Goal: Task Accomplishment & Management: Complete application form

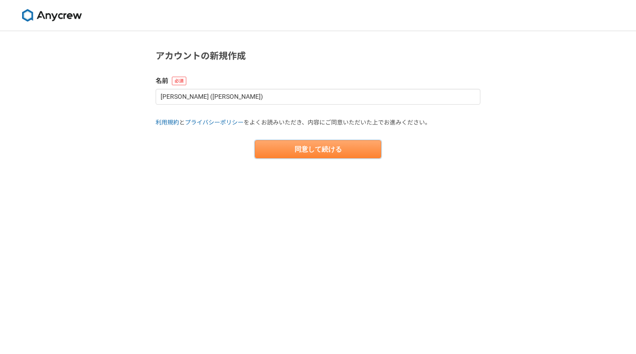
click at [331, 147] on button "同意して続ける" at bounding box center [318, 149] width 126 height 18
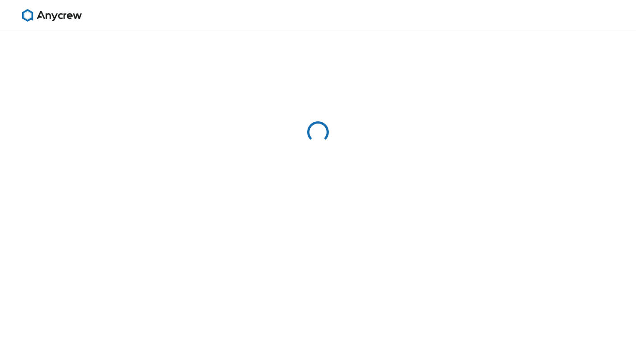
select select "13"
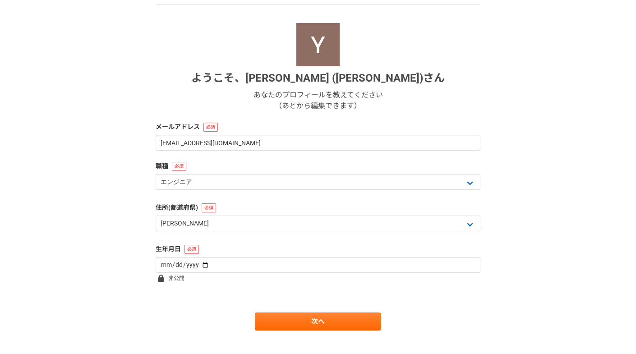
scroll to position [96, 0]
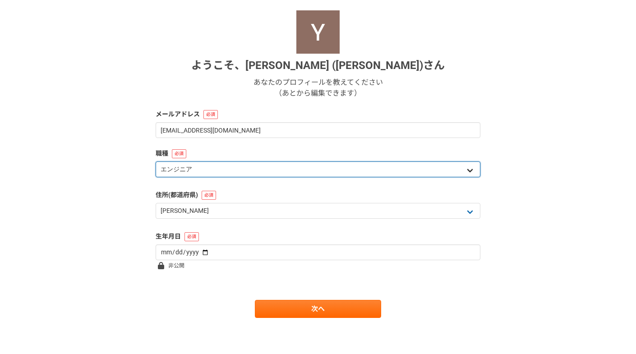
click at [320, 165] on select "エンジニア デザイナー ライター 営業 マーケティング 企画・事業開発 バックオフィス その他" at bounding box center [318, 170] width 325 height 16
select select "6"
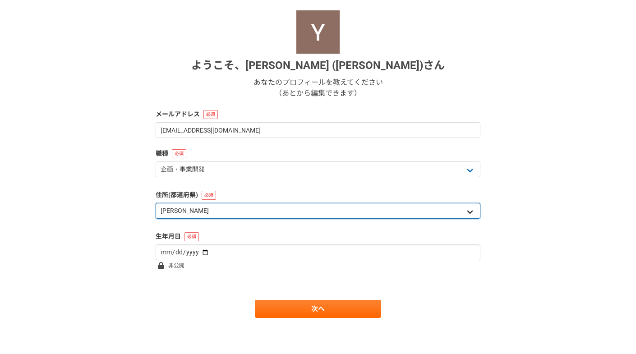
click at [333, 209] on select "北海道 青森県 岩手県 宮城県 秋田県 山形県 福島県 茨城県 栃木県 群馬県 埼玉県 千葉県 東京都 神奈川県 新潟県 富山県 石川県 福井県 山梨県 長野…" at bounding box center [318, 211] width 325 height 16
select select "14"
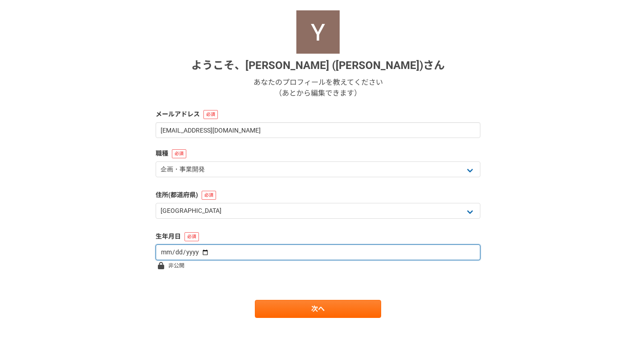
click at [329, 249] on input "date" at bounding box center [318, 253] width 325 height 16
type input "1980-10-10"
type input "1980-10-19"
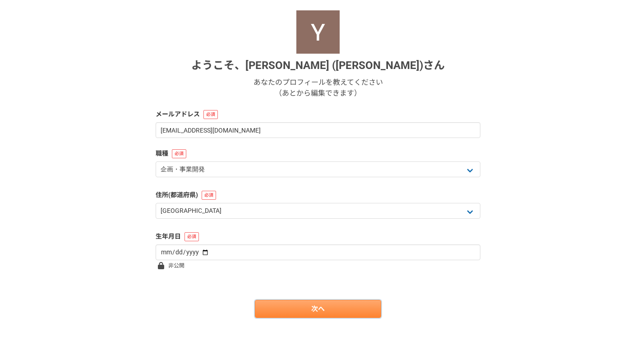
click at [278, 300] on link "次へ" at bounding box center [318, 309] width 126 height 18
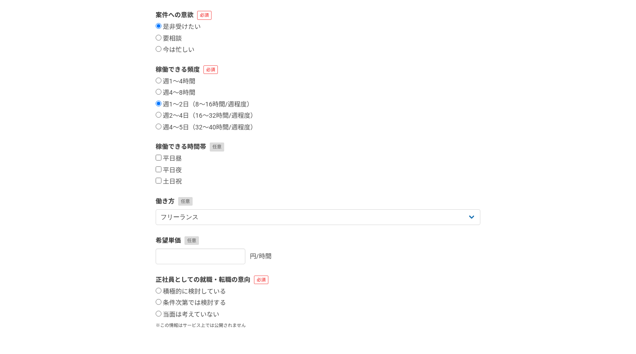
scroll to position [0, 0]
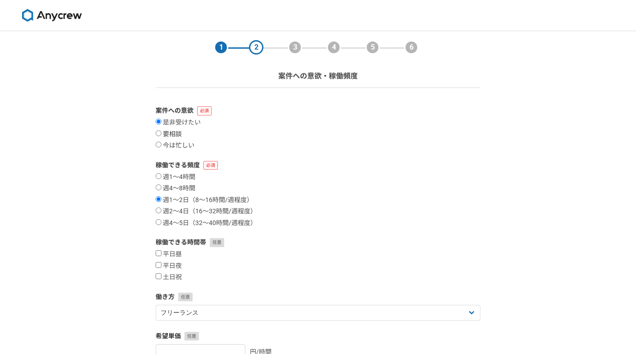
click at [171, 134] on label "要相談" at bounding box center [169, 134] width 26 height 8
click at [162, 134] on input "要相談" at bounding box center [159, 133] width 6 height 6
radio input "true"
click at [174, 189] on label "週4〜8時間" at bounding box center [176, 189] width 40 height 8
click at [162, 189] on input "週4〜8時間" at bounding box center [159, 188] width 6 height 6
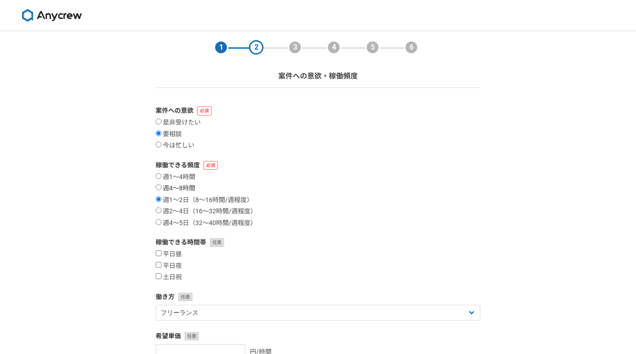
radio input "true"
click at [179, 254] on label "平日昼" at bounding box center [169, 254] width 26 height 8
click at [162, 254] on input "平日昼" at bounding box center [159, 253] width 6 height 6
checkbox input "true"
click at [176, 267] on label "平日夜" at bounding box center [169, 266] width 26 height 8
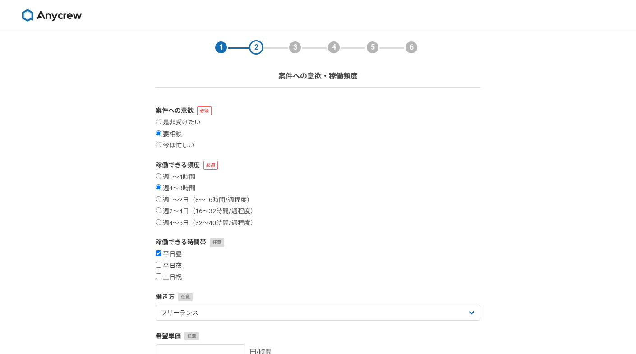
click at [162, 267] on input "平日夜" at bounding box center [159, 265] width 6 height 6
checkbox input "true"
click at [176, 274] on label "土日祝" at bounding box center [169, 278] width 26 height 8
click at [162, 274] on input "土日祝" at bounding box center [159, 277] width 6 height 6
checkbox input "true"
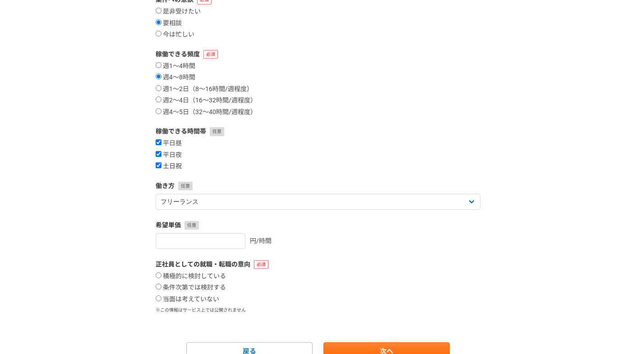
scroll to position [134, 0]
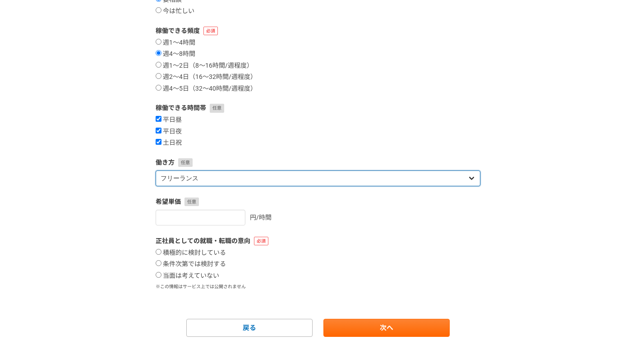
click at [244, 173] on select "フリーランス 副業 その他" at bounding box center [318, 179] width 325 height 16
select select "sidejob"
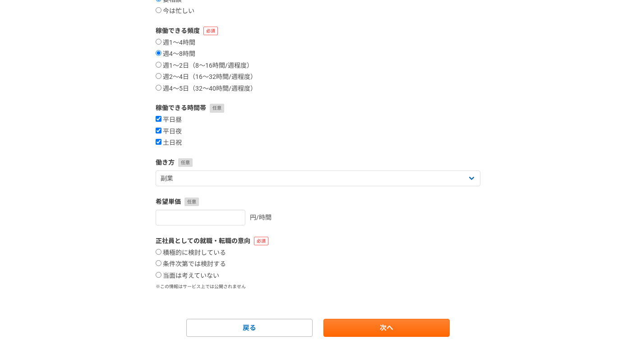
click at [251, 199] on label "希望単価" at bounding box center [318, 201] width 325 height 9
click at [227, 218] on input "1" at bounding box center [201, 218] width 90 height 16
click at [228, 213] on input "1" at bounding box center [201, 218] width 90 height 16
click at [228, 216] on input "2" at bounding box center [201, 218] width 90 height 16
click at [207, 216] on input "2" at bounding box center [201, 218] width 90 height 16
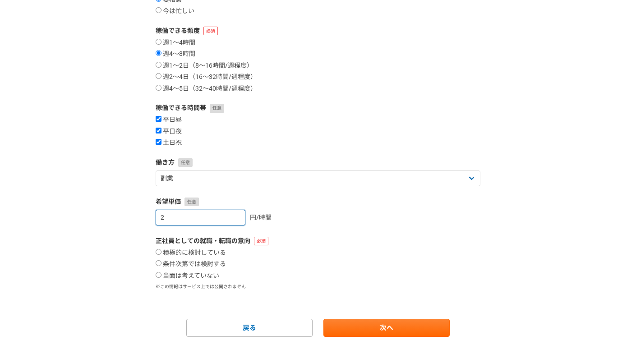
click at [207, 216] on input "2" at bounding box center [201, 218] width 90 height 16
type input "5"
type input "7"
type input "8"
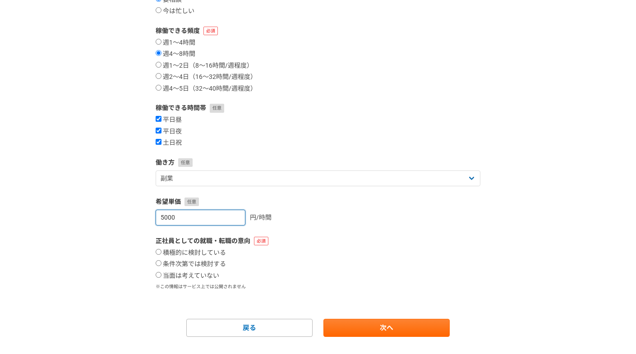
scroll to position [153, 0]
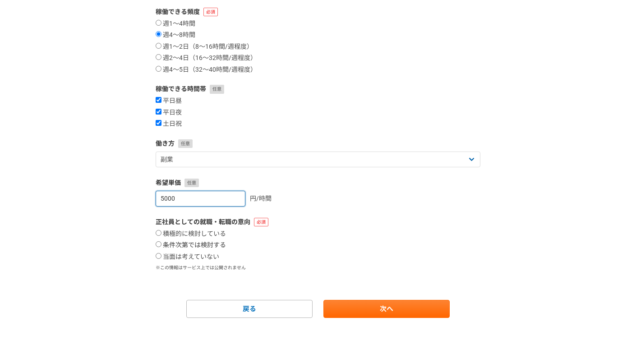
type input "5000"
click at [213, 245] on label "条件次第では検討する" at bounding box center [191, 245] width 70 height 8
click at [162, 245] on input "条件次第では検討する" at bounding box center [159, 244] width 6 height 6
radio input "true"
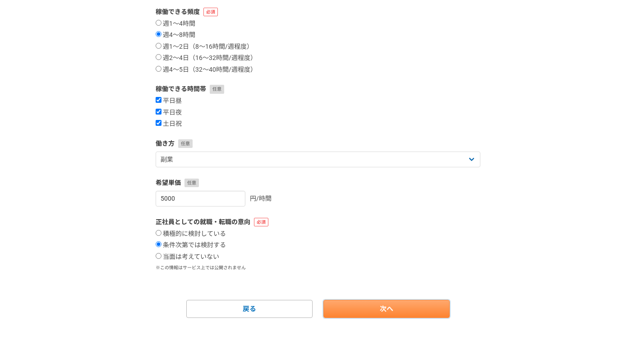
click at [359, 303] on link "次へ" at bounding box center [387, 309] width 126 height 18
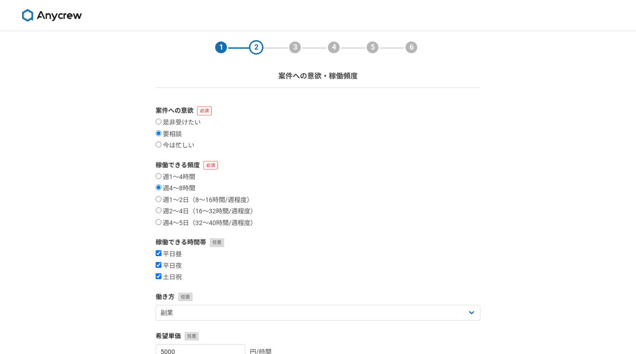
select select
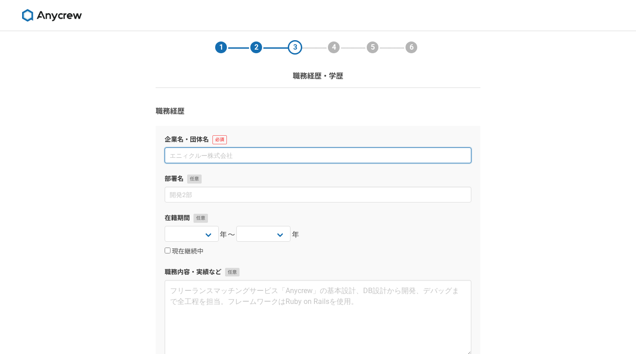
click at [330, 156] on input at bounding box center [318, 156] width 307 height 16
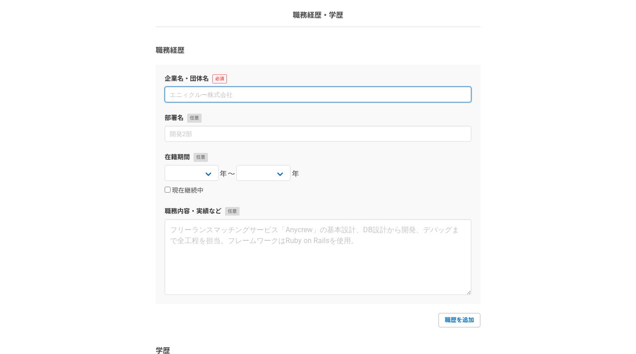
scroll to position [161, 0]
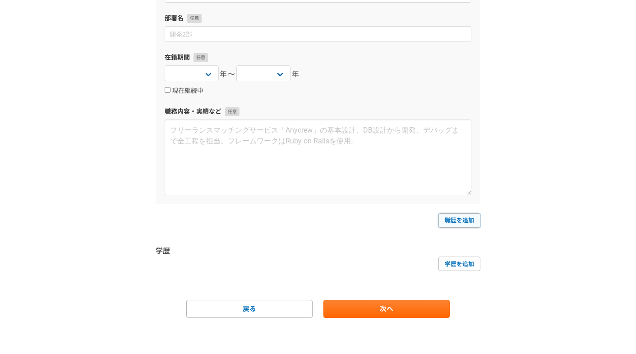
click at [467, 225] on link "職歴を追加" at bounding box center [460, 220] width 42 height 14
select select
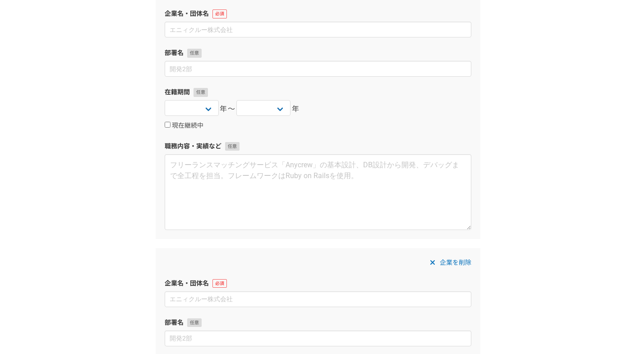
scroll to position [0, 0]
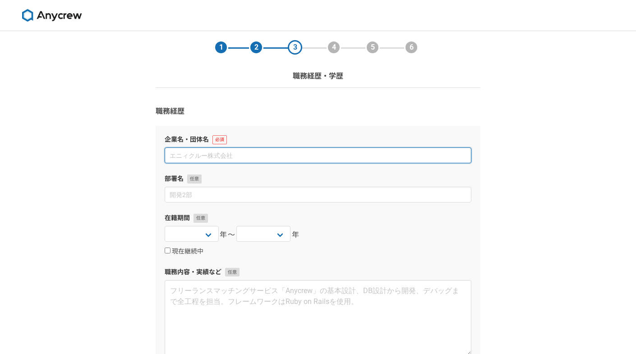
click at [395, 151] on input at bounding box center [318, 156] width 307 height 16
paste input "SCデジタル株式会社"
type input "SCデジタル株式会社"
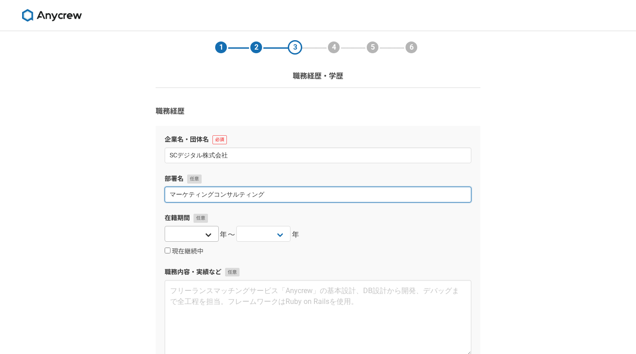
type input "マーケティングコンサルティング"
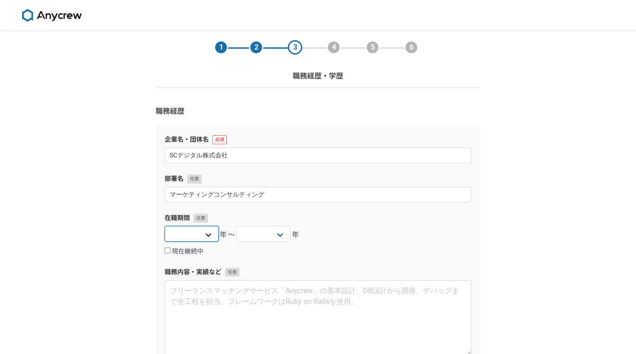
click at [208, 233] on select "2025 2024 2023 2022 2021 2020 2019 2018 2017 2016 2015 2014 2013 2012 2011 2010…" at bounding box center [192, 234] width 54 height 16
select select "2025"
click at [283, 229] on select "2025 2024 2023 2022 2021 2020 2019 2018 2017 2016 2015 2014 2013 2012 2011 2010…" at bounding box center [264, 234] width 54 height 16
select select "2025"
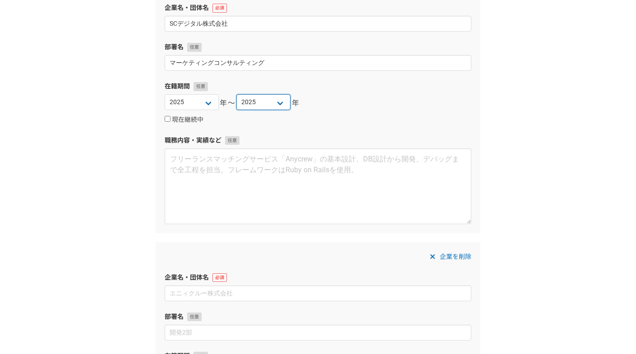
scroll to position [162, 0]
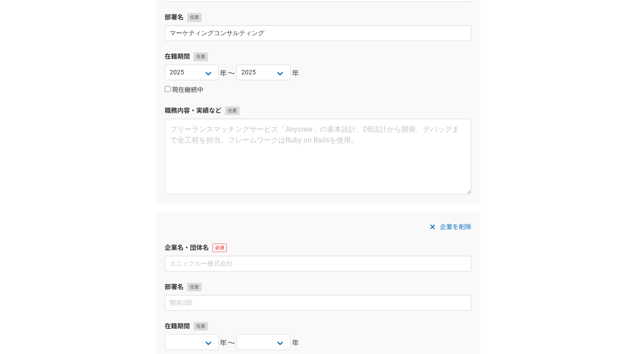
click at [190, 90] on label "現在継続中" at bounding box center [184, 90] width 39 height 8
click at [171, 90] on input "現在継続中" at bounding box center [168, 89] width 6 height 6
checkbox input "true"
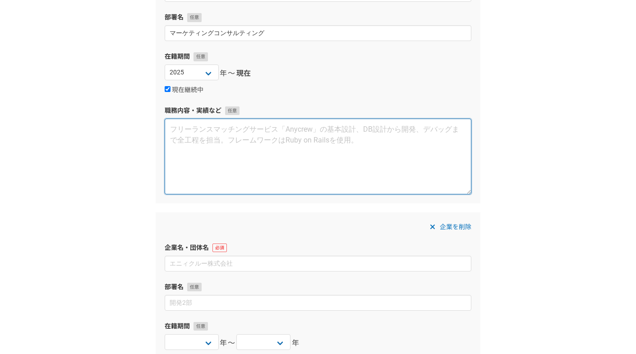
click at [390, 135] on textarea at bounding box center [318, 157] width 307 height 76
paste textarea "過去立ち上げをしたデータマーケティング部門の拡大のため、親会社を含めた事業に関する戦略・方針検討および、実施ソリューション、取り扱いおよび開発プロダクトの検討…"
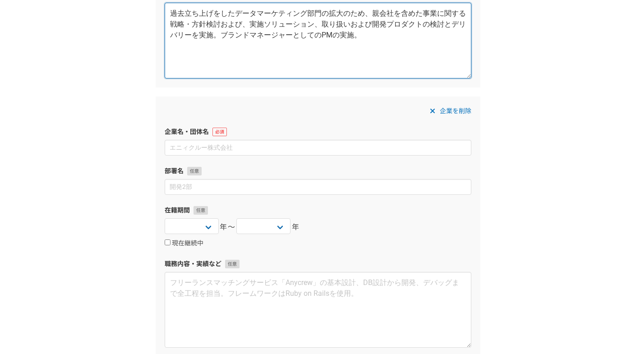
scroll to position [268, 0]
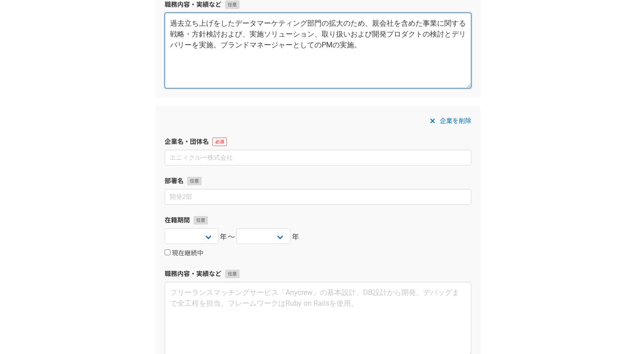
type textarea "過去立ち上げをしたデータマーケティング部門の拡大のため、親会社を含めた事業に関する戦略・方針検討および、実施ソリューション、取り扱いおよび開発プロダクトの検討…"
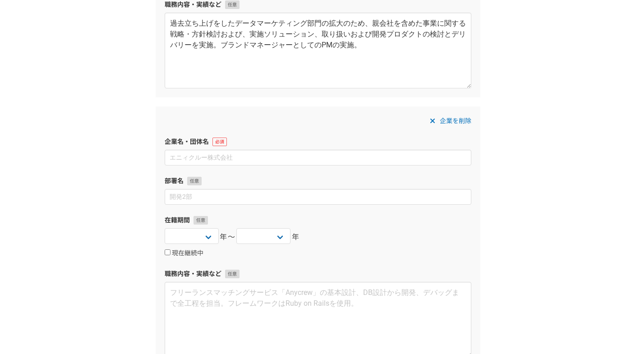
click at [448, 116] on span "企業を削除" at bounding box center [456, 121] width 32 height 11
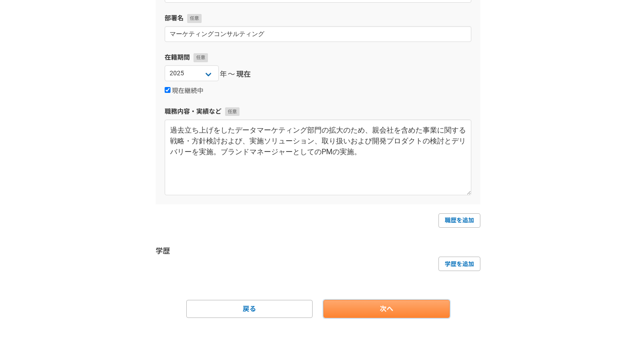
click at [394, 313] on link "次へ" at bounding box center [387, 309] width 126 height 18
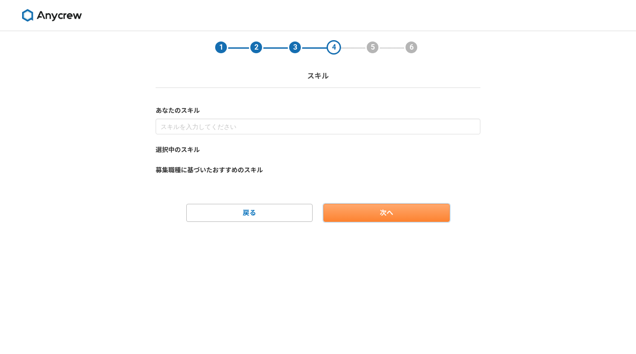
scroll to position [0, 0]
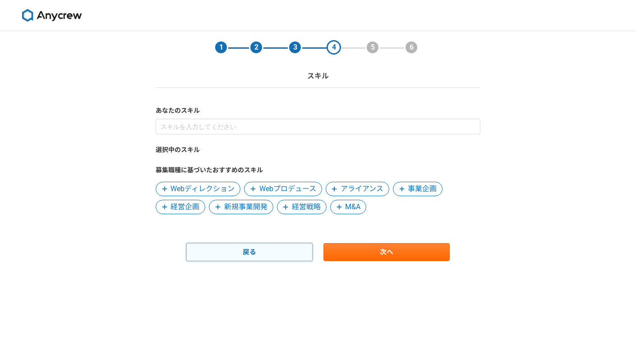
click at [303, 251] on link "戻る" at bounding box center [249, 252] width 126 height 18
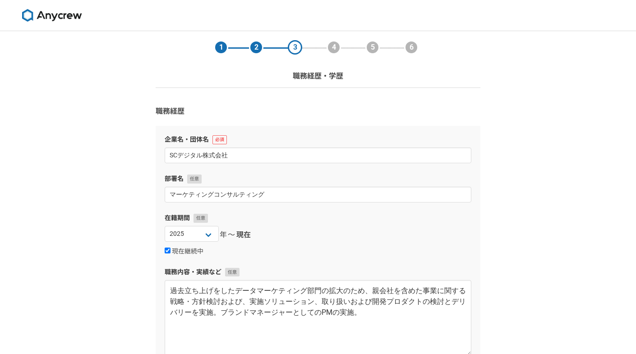
scroll to position [161, 0]
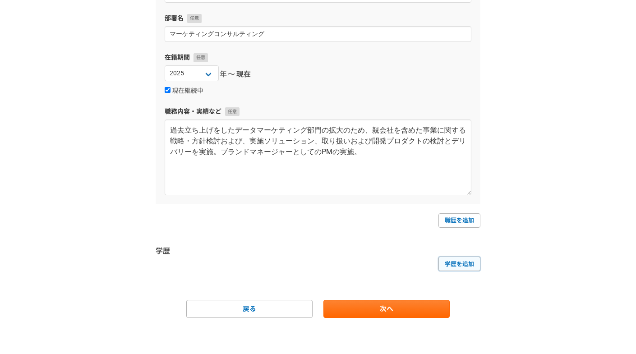
click at [453, 268] on link "学歴を追加" at bounding box center [460, 264] width 42 height 14
select select
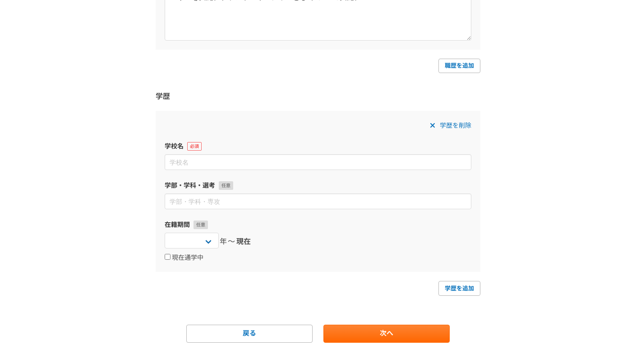
scroll to position [340, 0]
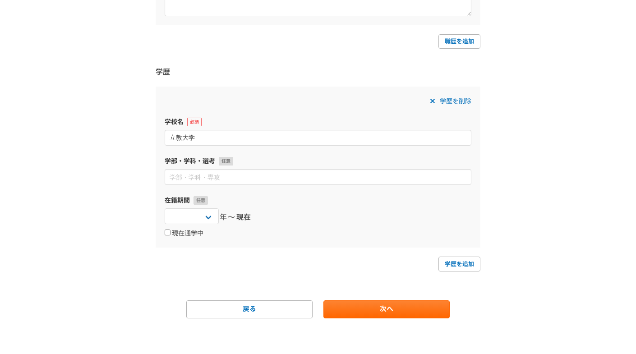
type input "立教大学"
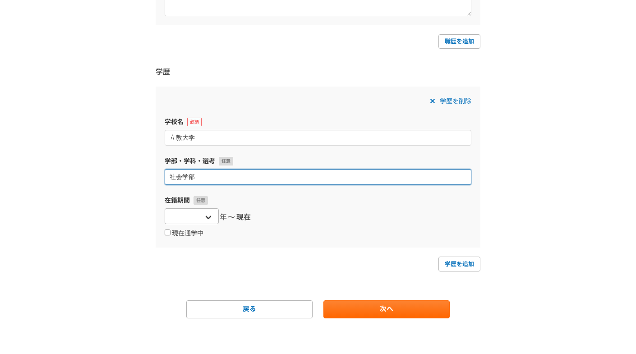
type input "社会学部"
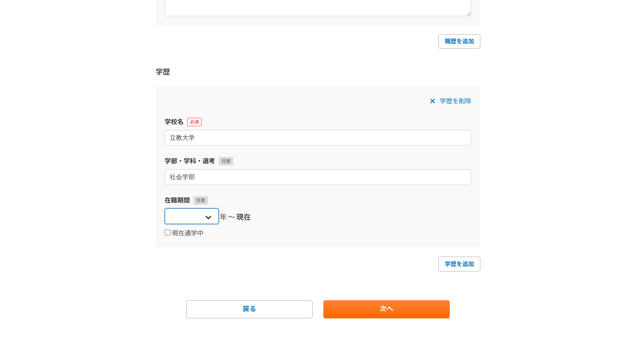
click at [212, 217] on select "2025 2024 2023 2022 2021 2020 2019 2018 2017 2016 2015 2014 2013 2012 2011 2010…" at bounding box center [192, 217] width 54 height 16
select select "[DATE]"
click at [223, 253] on form "職務経歴 企業名・団体名 SCデジタル株式会社 部署名 マーケティングコンサルティング 在籍期間 2025 2024 2023 2022 2021 2020 …" at bounding box center [318, 42] width 325 height 552
click at [231, 213] on span "年〜" at bounding box center [228, 217] width 16 height 11
click at [208, 218] on select "2025 2024 2023 2022 2021 2020 2019 2018 2017 2016 2015 2014 2013 2012 2011 2010…" at bounding box center [192, 217] width 54 height 16
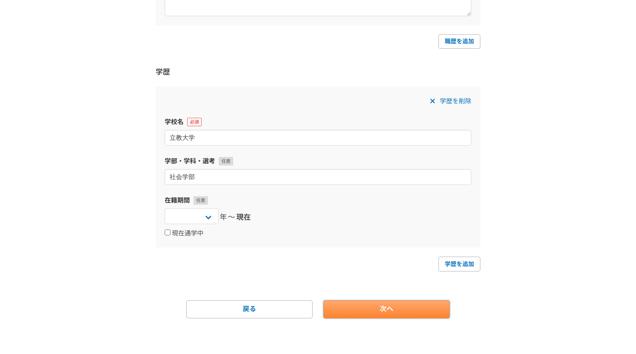
click at [359, 303] on link "次へ" at bounding box center [387, 310] width 126 height 18
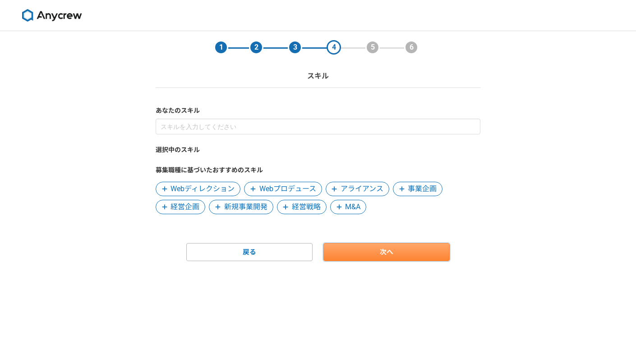
scroll to position [0, 0]
click at [230, 190] on span "Webディレクション" at bounding box center [203, 189] width 64 height 11
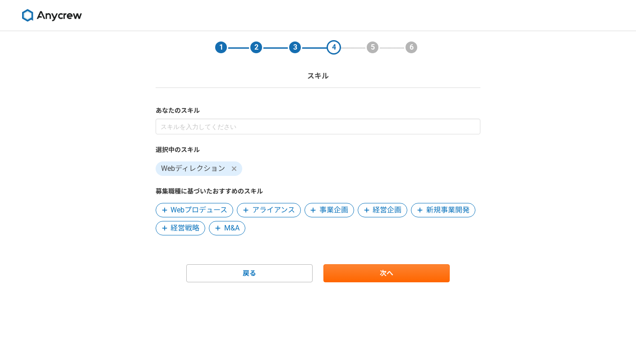
click at [221, 206] on span "Webプロデュース" at bounding box center [199, 210] width 57 height 11
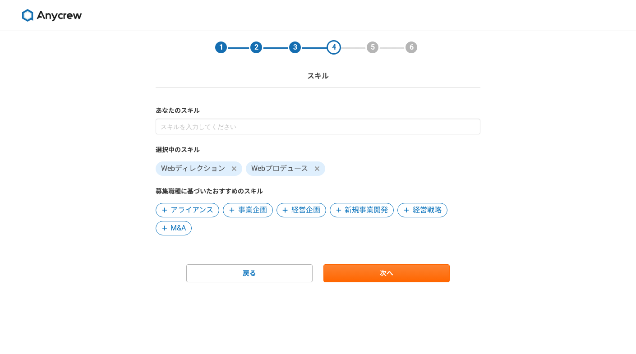
click at [242, 209] on span "事業企画" at bounding box center [252, 210] width 29 height 11
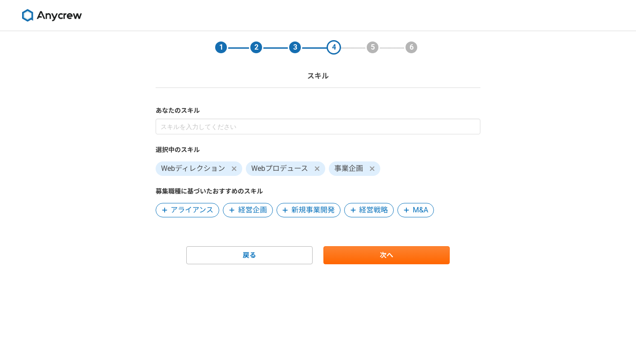
click at [310, 209] on span "新規事業開発" at bounding box center [313, 210] width 43 height 11
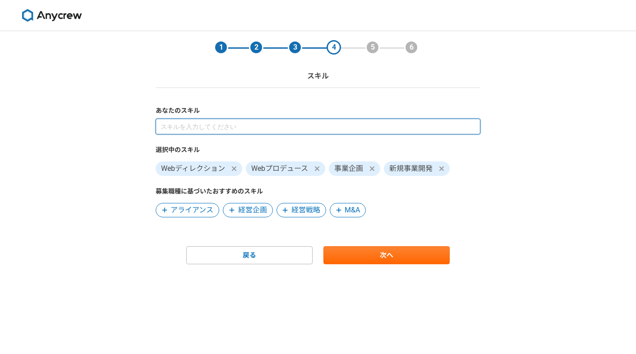
click at [377, 129] on input at bounding box center [318, 127] width 325 height 16
type input "マーケ"
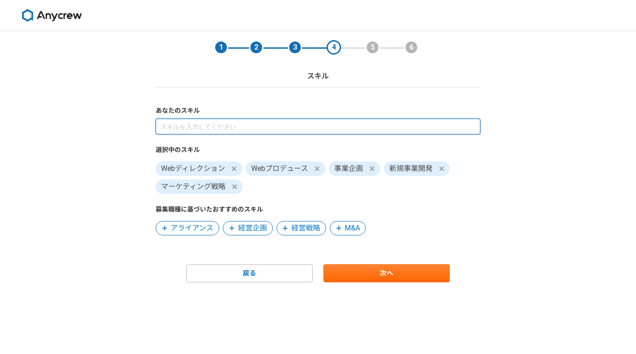
click at [351, 124] on input at bounding box center [318, 127] width 325 height 16
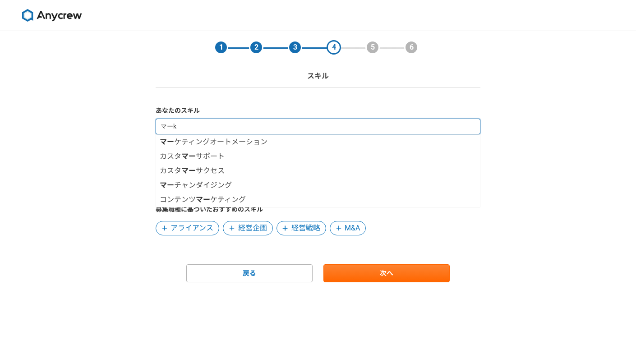
type input "マーケ"
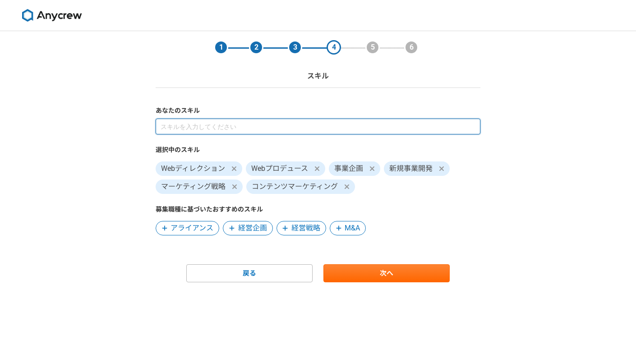
click at [345, 125] on input at bounding box center [318, 127] width 325 height 16
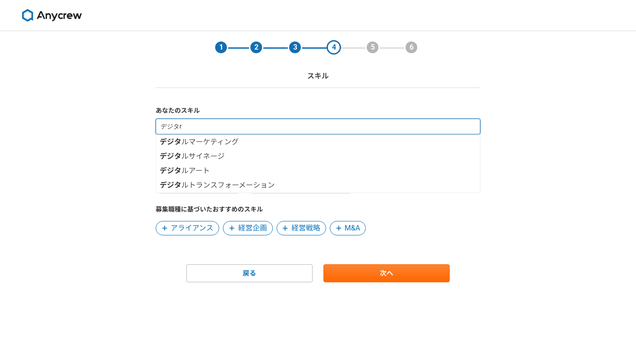
type input "デジタル"
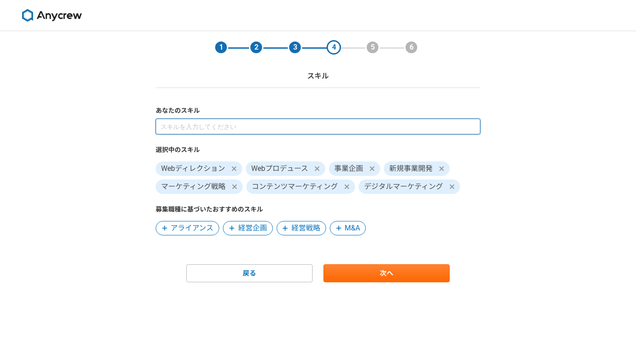
click at [413, 125] on input at bounding box center [318, 127] width 325 height 16
type input "コンサル"
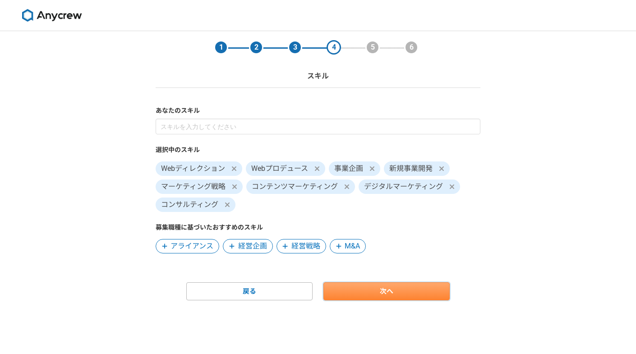
click at [368, 293] on link "次へ" at bounding box center [387, 292] width 126 height 18
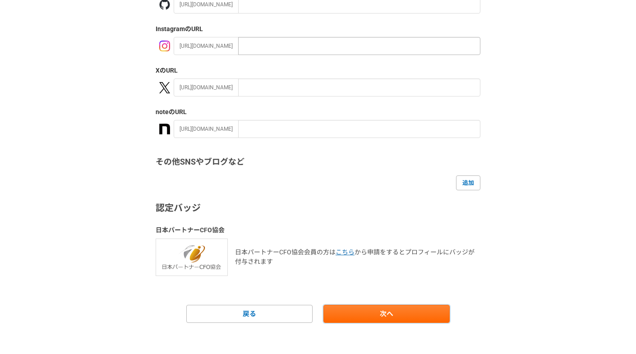
scroll to position [142, 0]
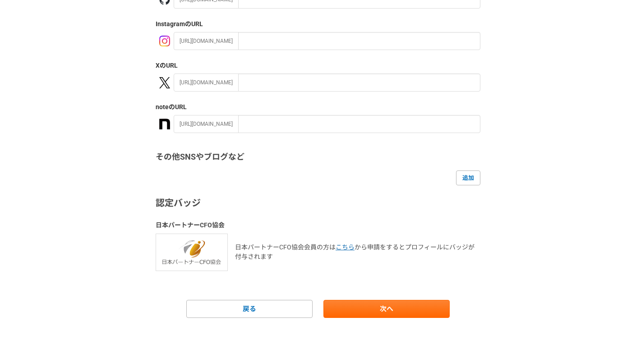
click at [344, 257] on p "日本パートナーCFO協会会員の方は こちら から申請をするとプロフィールにバッジが付与されます" at bounding box center [358, 252] width 246 height 19
click at [353, 311] on link "次へ" at bounding box center [387, 309] width 126 height 18
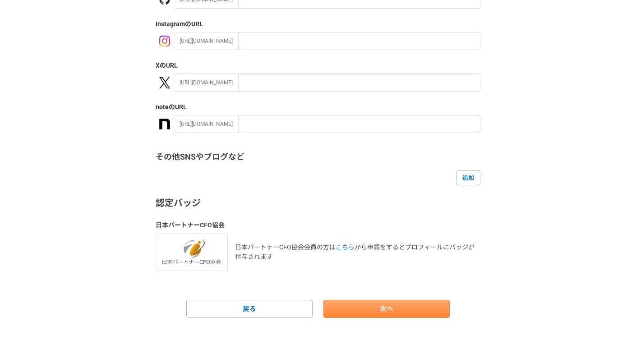
scroll to position [0, 0]
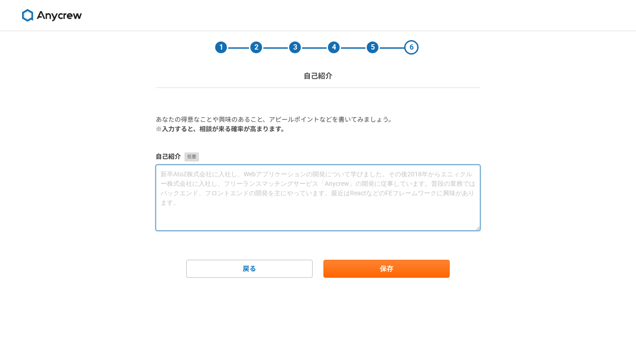
click at [374, 199] on textarea at bounding box center [318, 198] width 325 height 66
paste textarea "直近では、東証上場の大手自動車リセール企業での部長、グローバル大手自動車メーカーの日本法人にて、マーケティング、特にデジタル領域に関するブランド、ウェブサイト…"
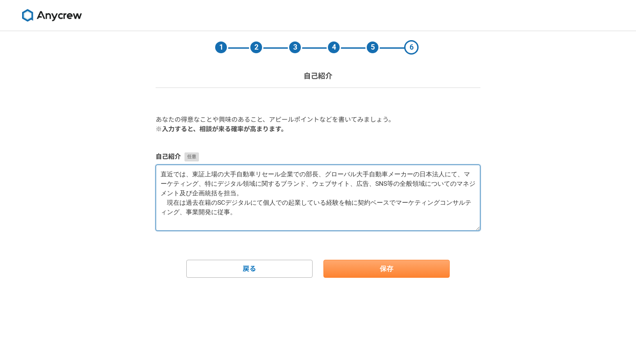
type textarea "直近では、東証上場の大手自動車リセール企業での部長、グローバル大手自動車メーカーの日本法人にて、マーケティング、特にデジタル領域に関するブランド、ウェブサイト…"
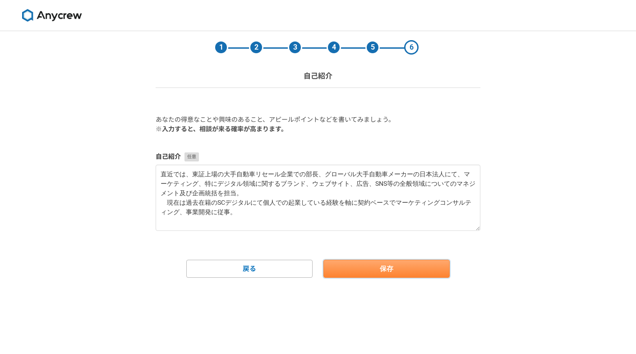
click at [385, 267] on button "保存" at bounding box center [387, 269] width 126 height 18
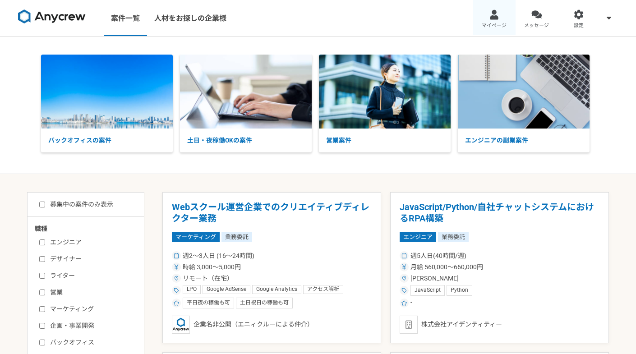
click at [505, 22] on link "マイページ" at bounding box center [494, 18] width 42 height 36
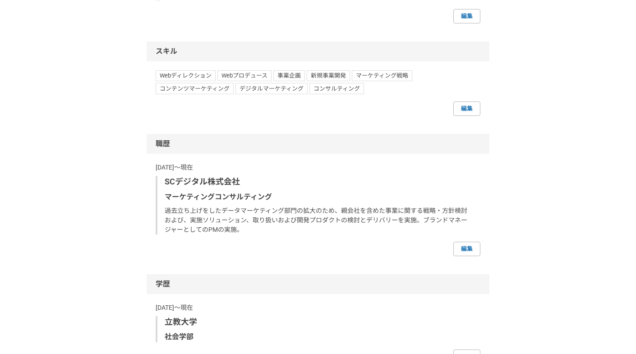
scroll to position [617, 0]
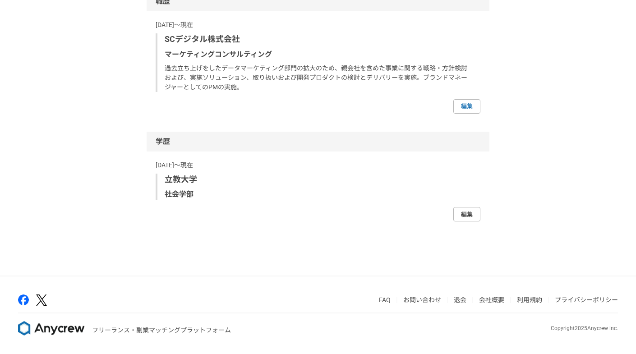
click at [465, 213] on link "編集" at bounding box center [467, 214] width 27 height 14
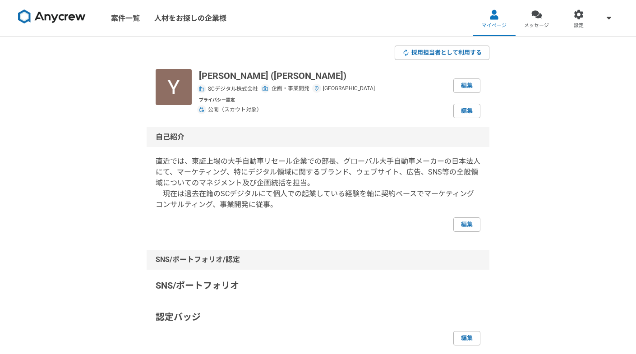
select select "[DATE]"
select select
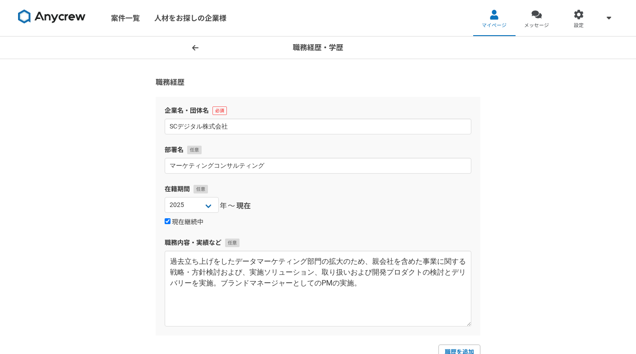
click at [192, 220] on label "現在継続中" at bounding box center [184, 222] width 39 height 8
click at [171, 220] on input "現在継続中" at bounding box center [168, 221] width 6 height 6
checkbox input "false"
select select
click at [195, 49] on icon at bounding box center [195, 47] width 6 height 7
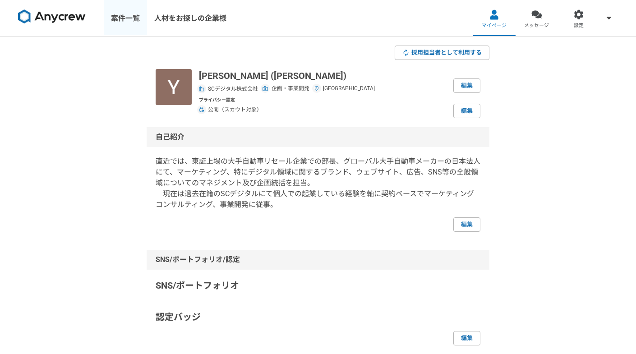
click at [136, 17] on link "案件一覧" at bounding box center [125, 18] width 43 height 36
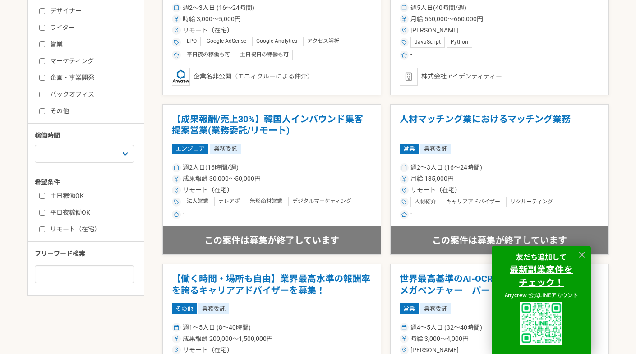
scroll to position [289, 0]
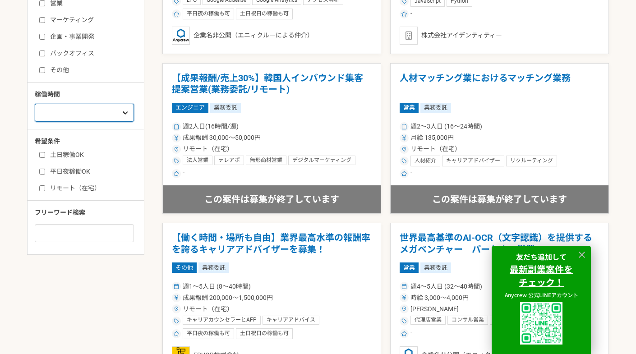
click at [125, 111] on select "週1人日（8時間）以下 週2人日（16時間）以下 週3人日（24時間）以下 週4人日（32時間）以下 週5人日（40時間）以下" at bounding box center [84, 113] width 99 height 18
select select "1"
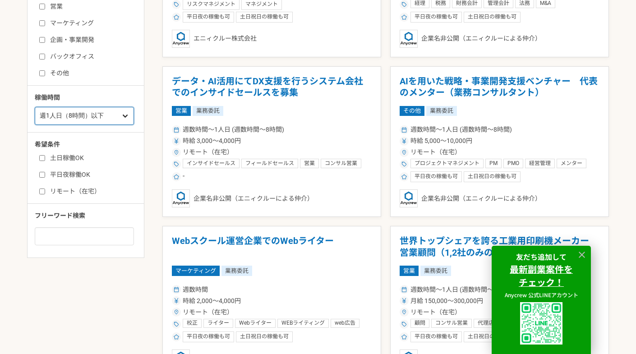
scroll to position [289, 0]
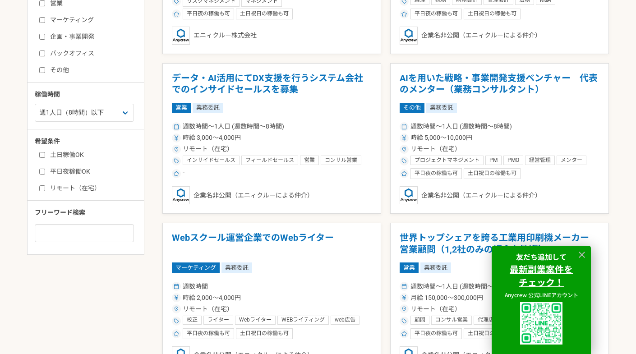
click at [143, 108] on div "稼働時間 週1人日（8時間）以下 週2人日（16時間）以下 週3人日（24時間）以下 週4人日（32時間）以下 週5人日（40時間）以下" at bounding box center [89, 106] width 109 height 32
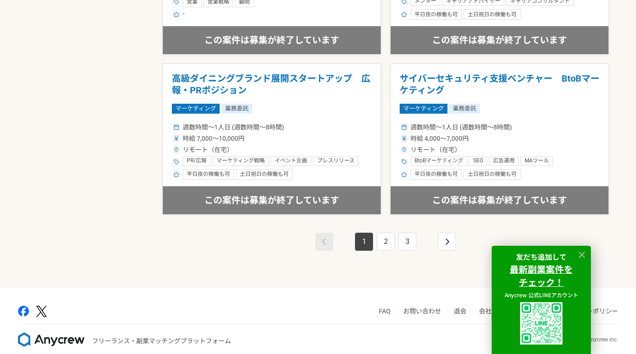
scroll to position [1580, 0]
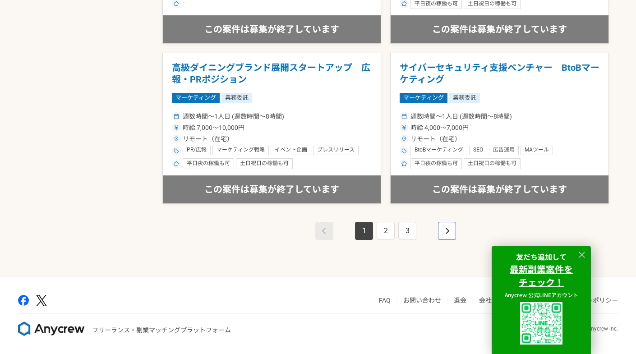
click at [442, 231] on link "pagination" at bounding box center [447, 231] width 18 height 18
